Goal: Information Seeking & Learning: Learn about a topic

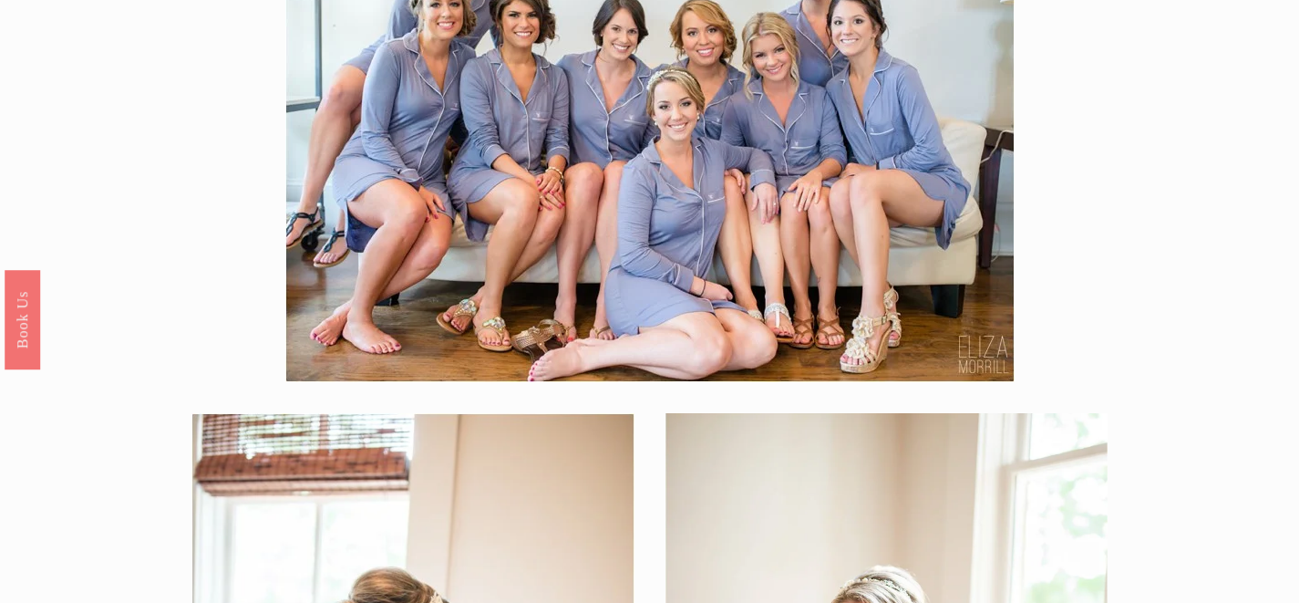
scroll to position [80, 0]
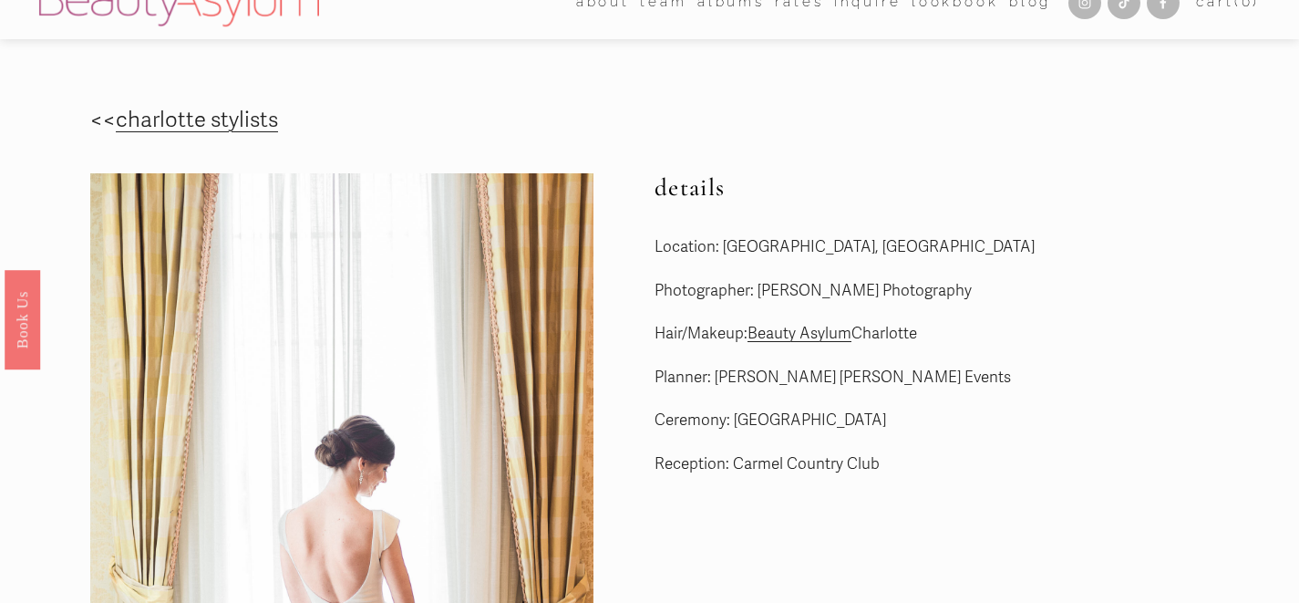
scroll to position [15, 0]
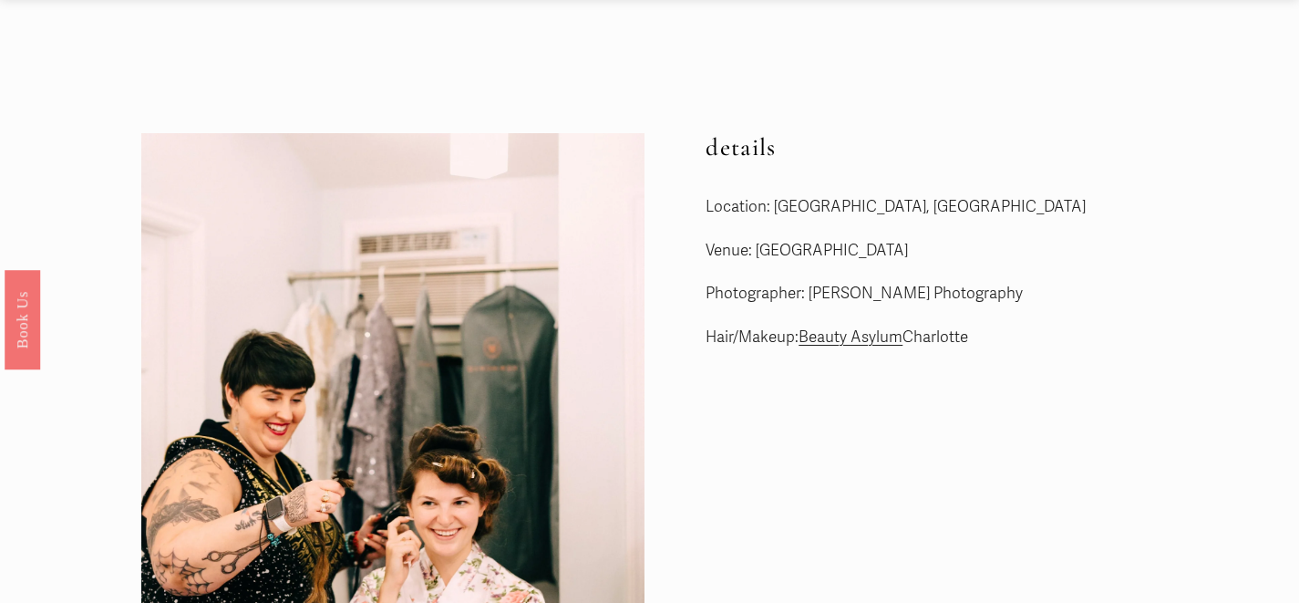
scroll to position [56, 0]
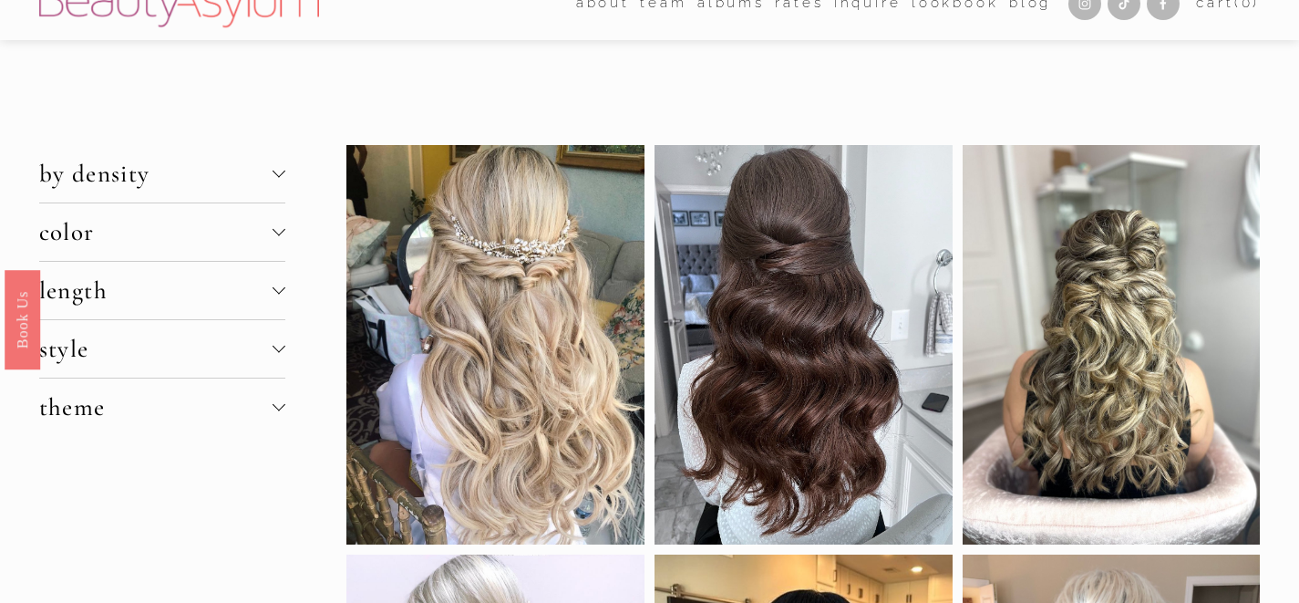
scroll to position [30, 0]
